Goal: Information Seeking & Learning: Learn about a topic

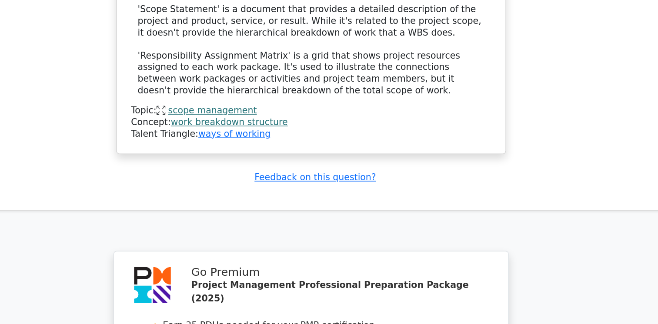
scroll to position [3505, 0]
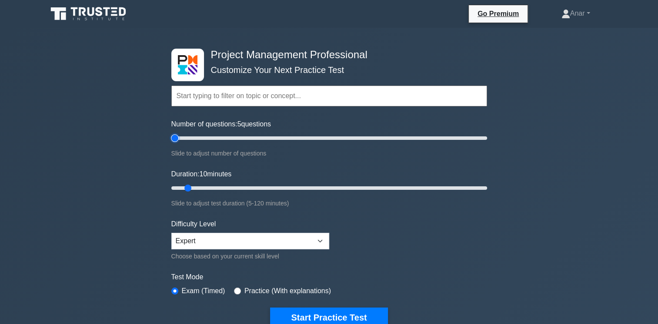
drag, startPoint x: 183, startPoint y: 138, endPoint x: 104, endPoint y: 155, distance: 80.5
type input "5"
click at [171, 143] on input "Number of questions: 5 questions" at bounding box center [329, 138] width 316 height 10
click at [230, 238] on select "Beginner Intermediate Expert" at bounding box center [250, 241] width 158 height 17
click at [171, 233] on select "Beginner Intermediate Expert" at bounding box center [250, 241] width 158 height 17
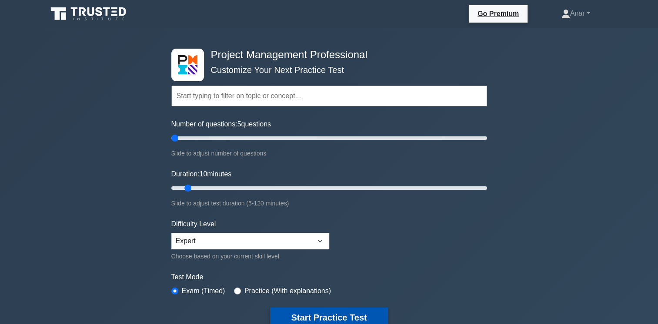
click at [330, 314] on button "Start Practice Test" at bounding box center [328, 318] width 117 height 20
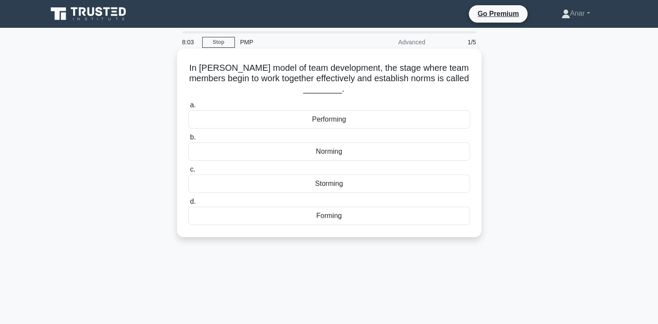
click at [257, 117] on div "Performing" at bounding box center [329, 119] width 282 height 18
click at [188, 108] on input "a. Performing" at bounding box center [188, 106] width 0 height 6
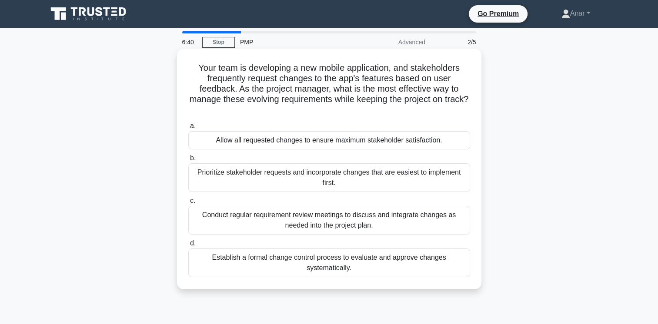
click at [225, 223] on div "Conduct regular requirement review meetings to discuss and integrate changes as…" at bounding box center [329, 220] width 282 height 29
click at [188, 204] on input "c. Conduct regular requirement review meetings to discuss and integrate changes…" at bounding box center [188, 201] width 0 height 6
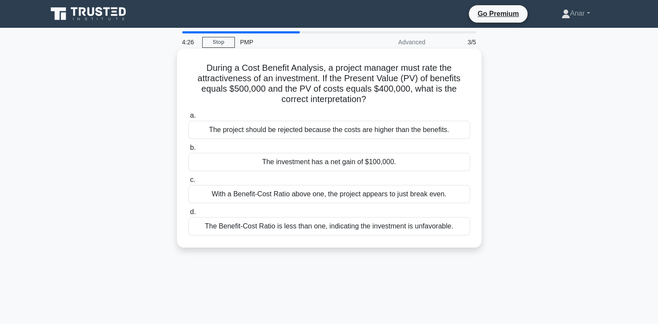
click at [232, 225] on div "The Benefit-Cost Ratio is less than one, indicating the investment is unfavorab…" at bounding box center [329, 226] width 282 height 18
click at [188, 215] on input "d. The Benefit-Cost Ratio is less than one, indicating the investment is unfavo…" at bounding box center [188, 213] width 0 height 6
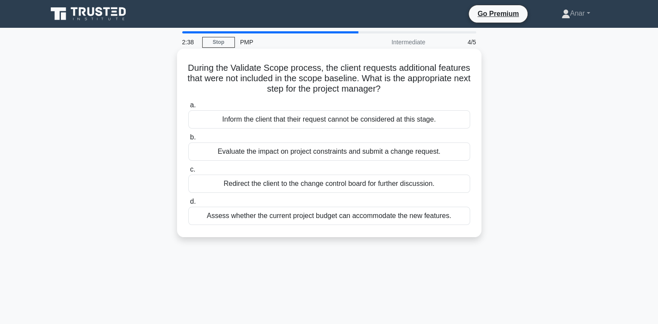
click at [226, 150] on div "Evaluate the impact on project constraints and submit a change request." at bounding box center [329, 152] width 282 height 18
click at [188, 140] on input "b. Evaluate the impact on project constraints and submit a change request." at bounding box center [188, 138] width 0 height 6
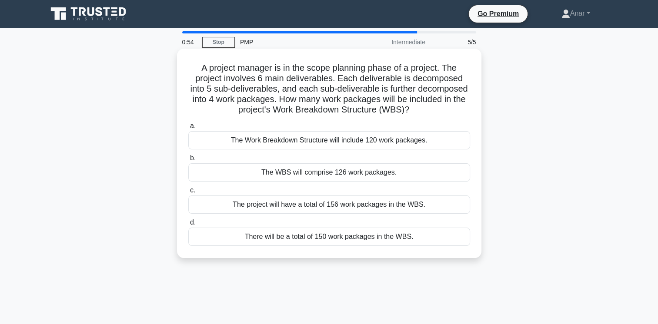
click at [375, 144] on div "The Work Breakdown Structure will include 120 work packages." at bounding box center [329, 140] width 282 height 18
click at [188, 129] on input "a. The Work Breakdown Structure will include 120 work packages." at bounding box center [188, 126] width 0 height 6
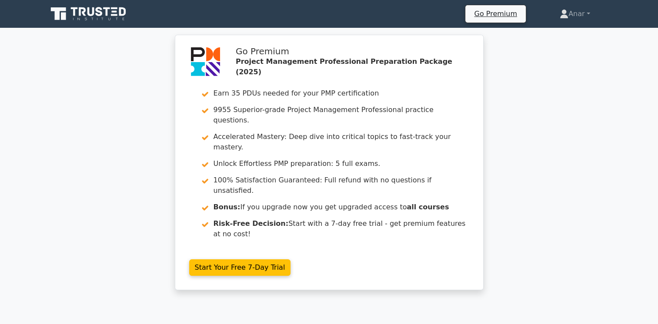
click at [79, 116] on div "Go Premium Project Management Professional Preparation Package (2025) Earn 35 P…" at bounding box center [329, 168] width 658 height 266
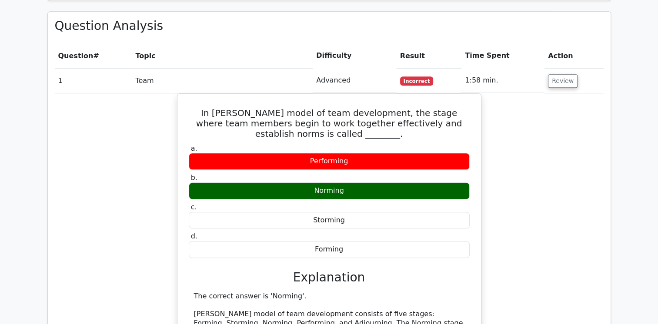
scroll to position [643, 0]
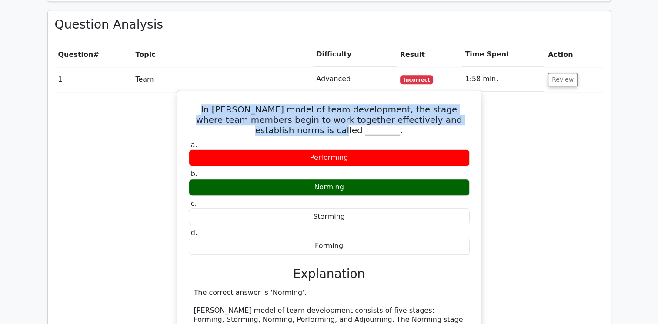
drag, startPoint x: 327, startPoint y: 87, endPoint x: 190, endPoint y: 65, distance: 138.7
click at [190, 104] on h5 "In [PERSON_NAME] model of team development, the stage where team members begin …" at bounding box center [329, 119] width 283 height 31
copy h5 "In Tuckman's model of team development, the stage where team members begin to w…"
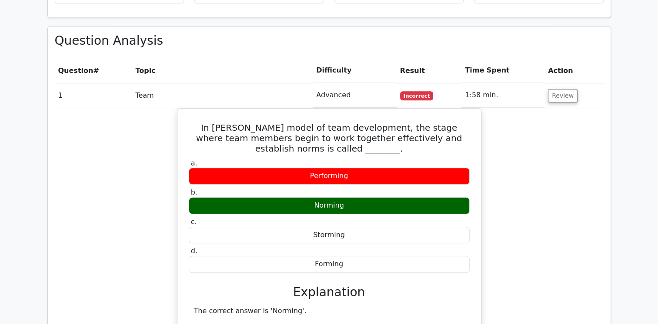
scroll to position [626, 0]
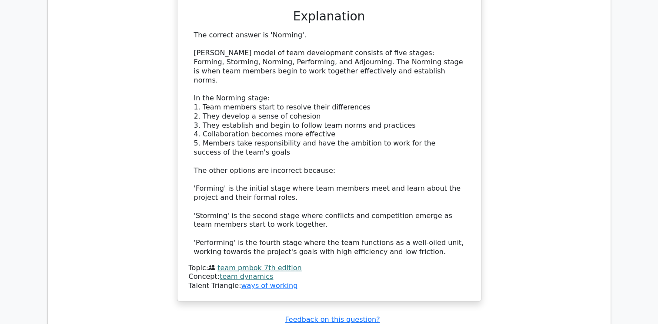
scroll to position [904, 0]
click at [127, 177] on div "In Tuckman's model of team development, the stage where team members begin to w…" at bounding box center [329, 71] width 549 height 480
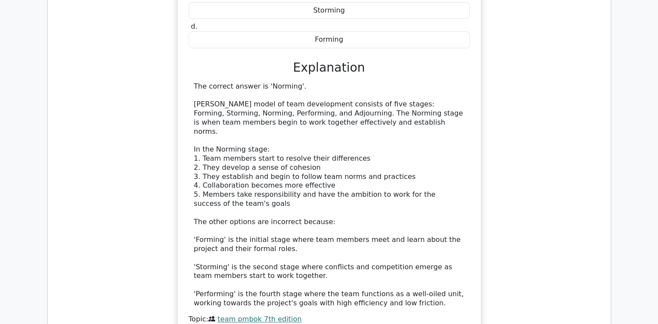
scroll to position [835, 0]
